Goal: Check status

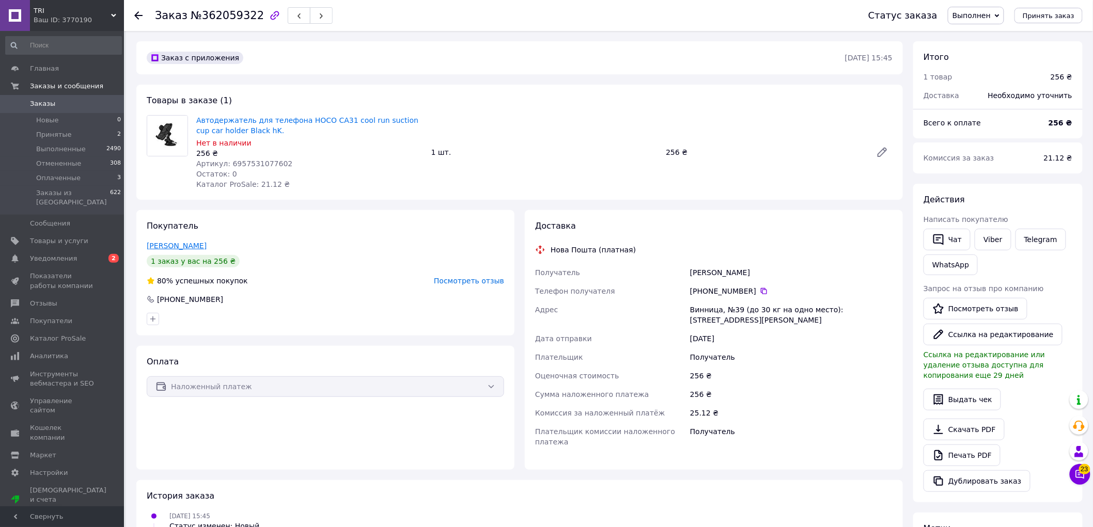
click at [191, 248] on link "[PERSON_NAME]" at bounding box center [177, 246] width 60 height 8
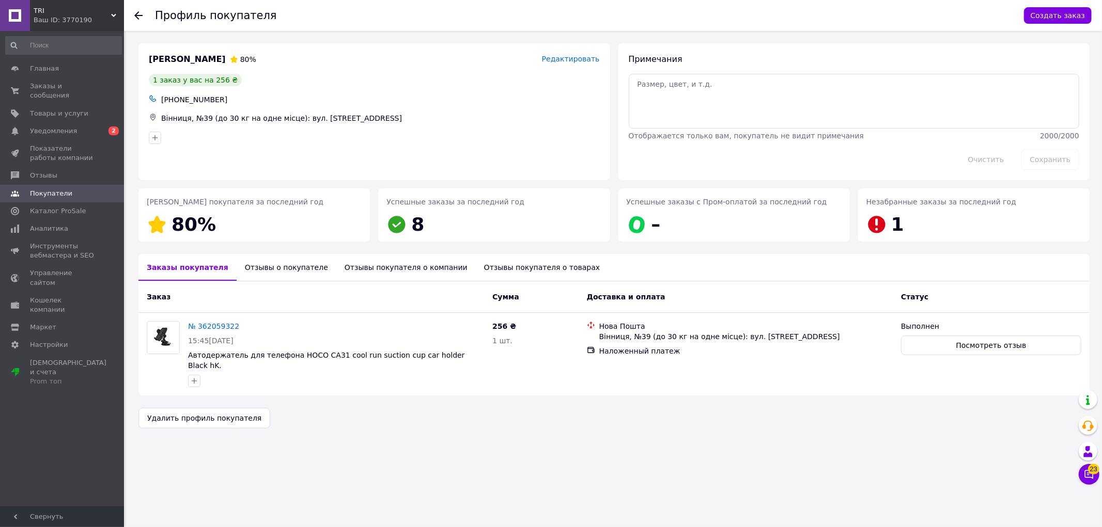
click at [139, 18] on icon at bounding box center [138, 15] width 8 height 8
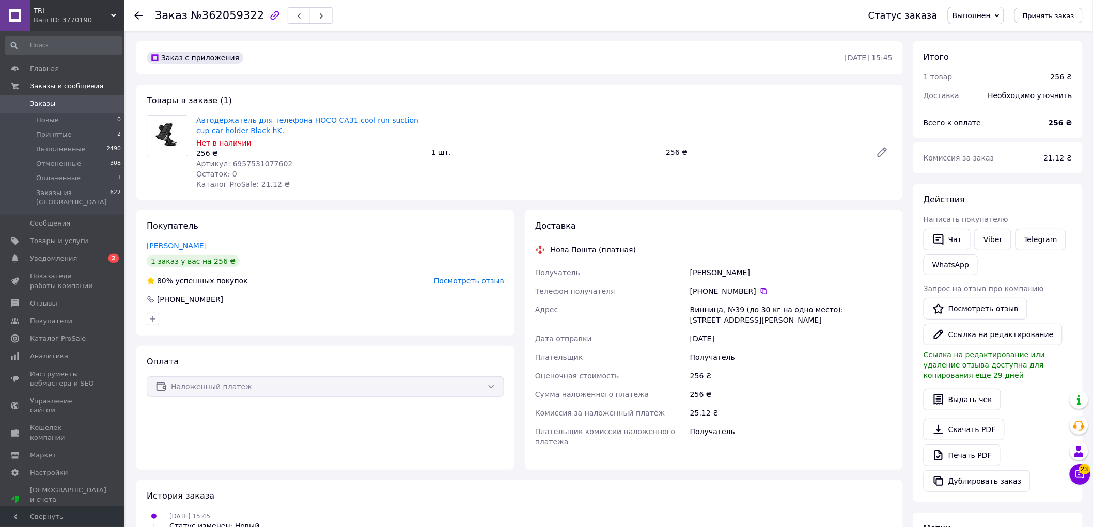
click at [136, 14] on icon at bounding box center [138, 15] width 8 height 8
click at [761, 292] on icon at bounding box center [764, 291] width 8 height 8
click at [136, 16] on icon at bounding box center [138, 15] width 8 height 8
